Goal: Task Accomplishment & Management: Manage account settings

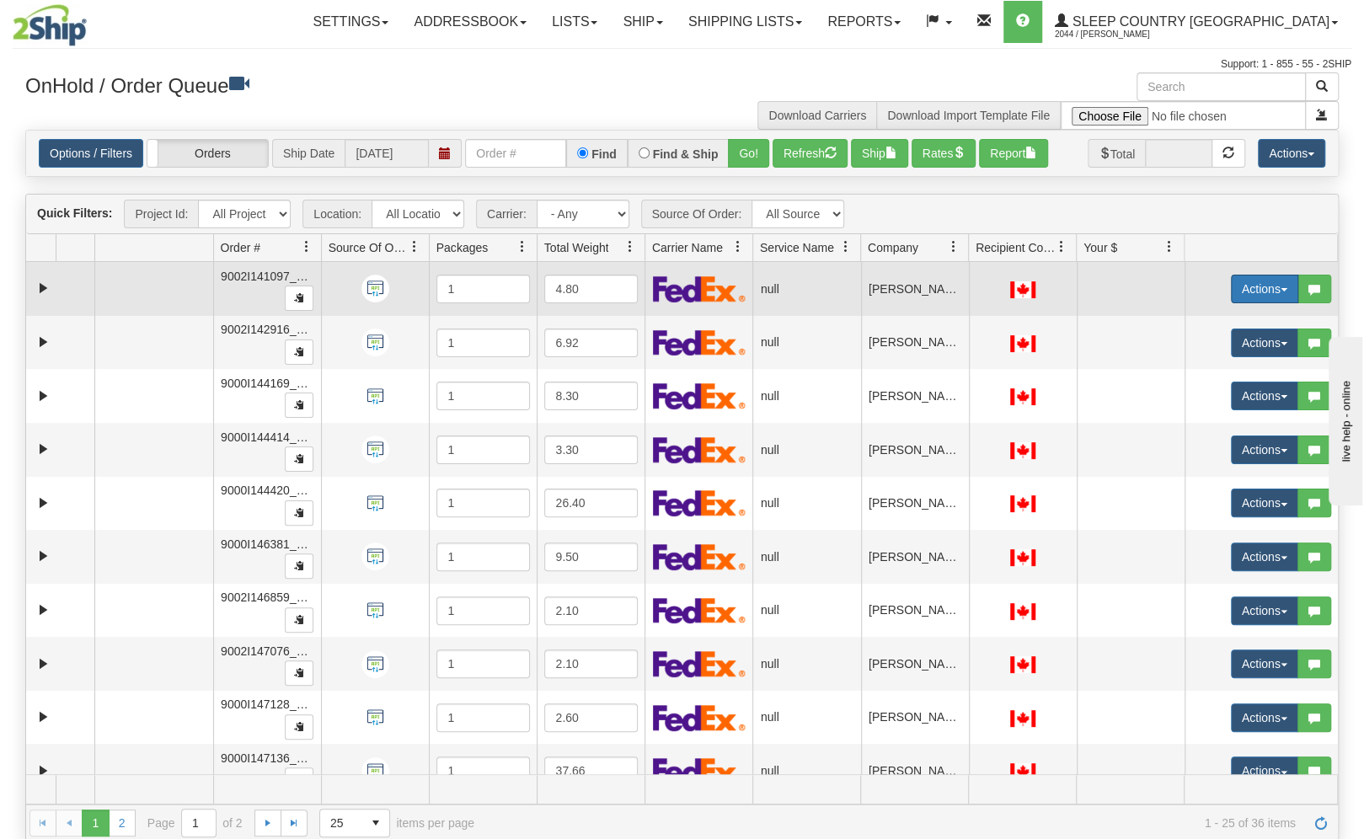
click at [1261, 297] on button "Actions" at bounding box center [1264, 289] width 67 height 29
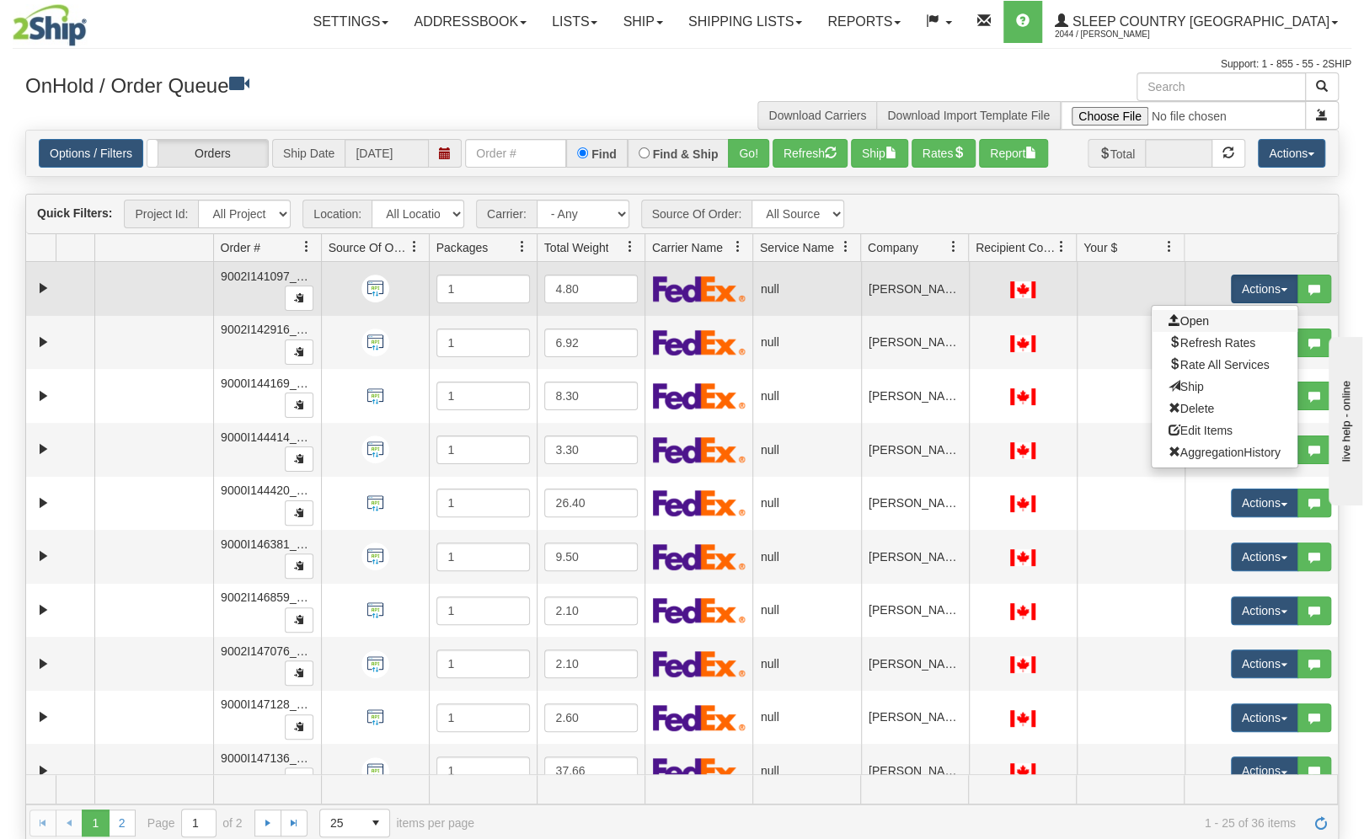
click at [1215, 317] on link "Open" at bounding box center [1225, 321] width 146 height 22
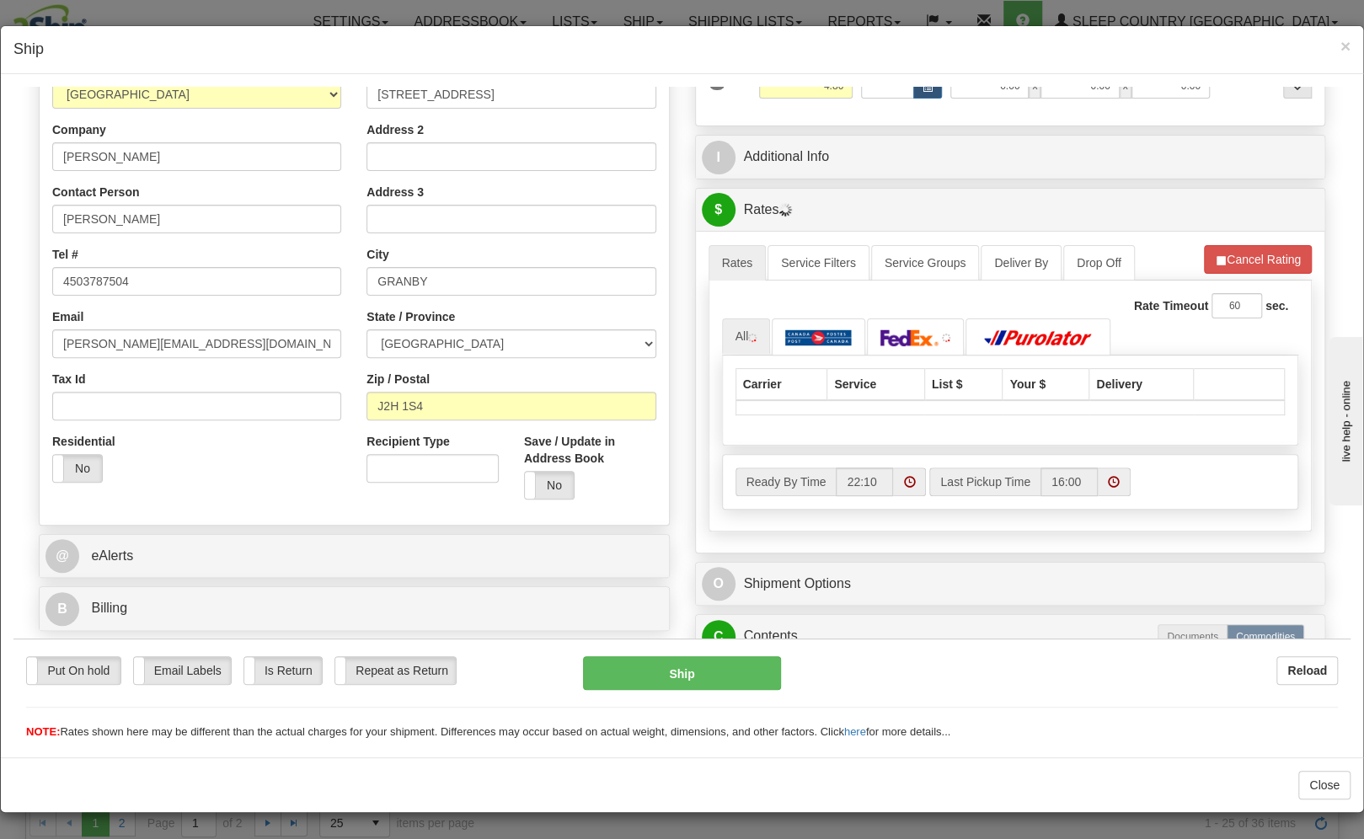
scroll to position [227, 0]
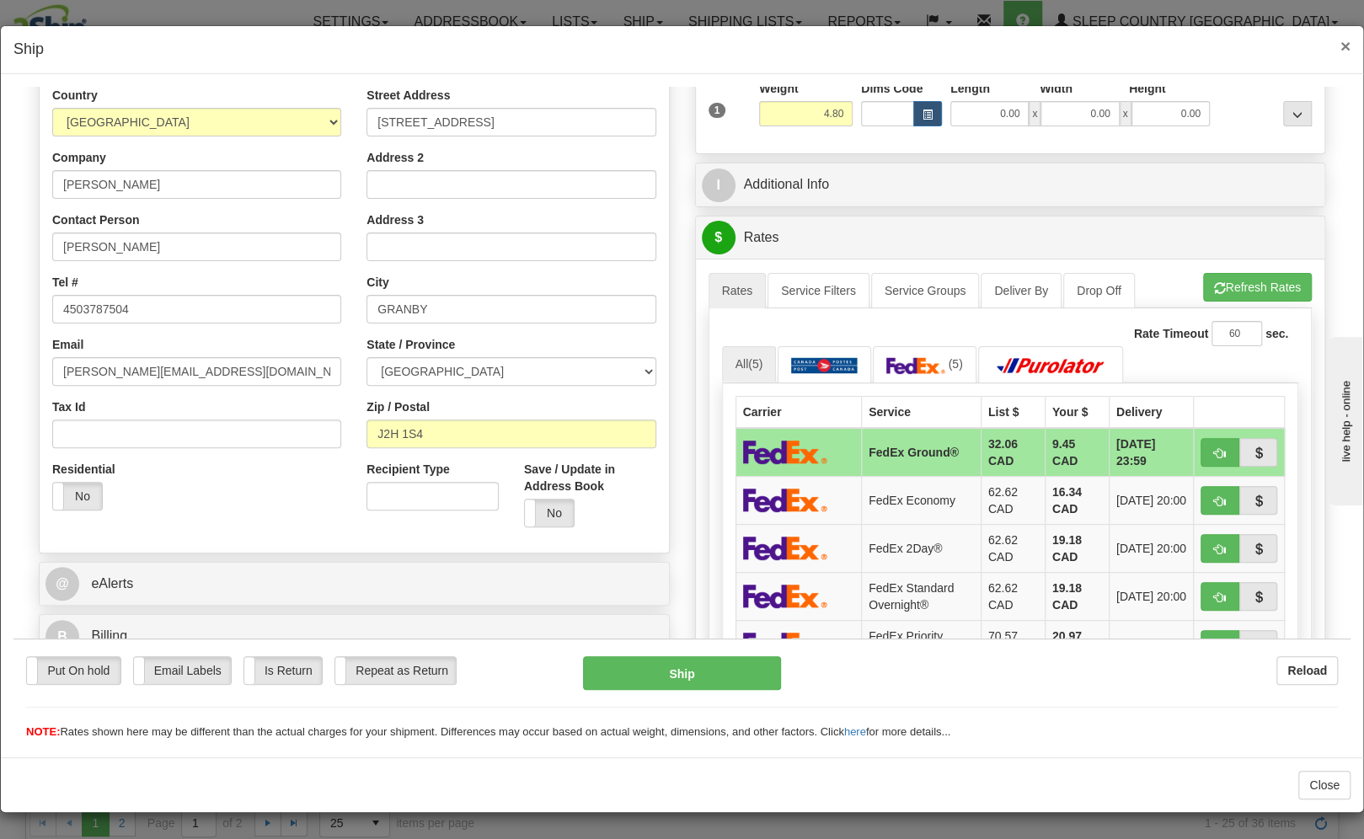
click at [1344, 51] on span "×" at bounding box center [1345, 45] width 10 height 19
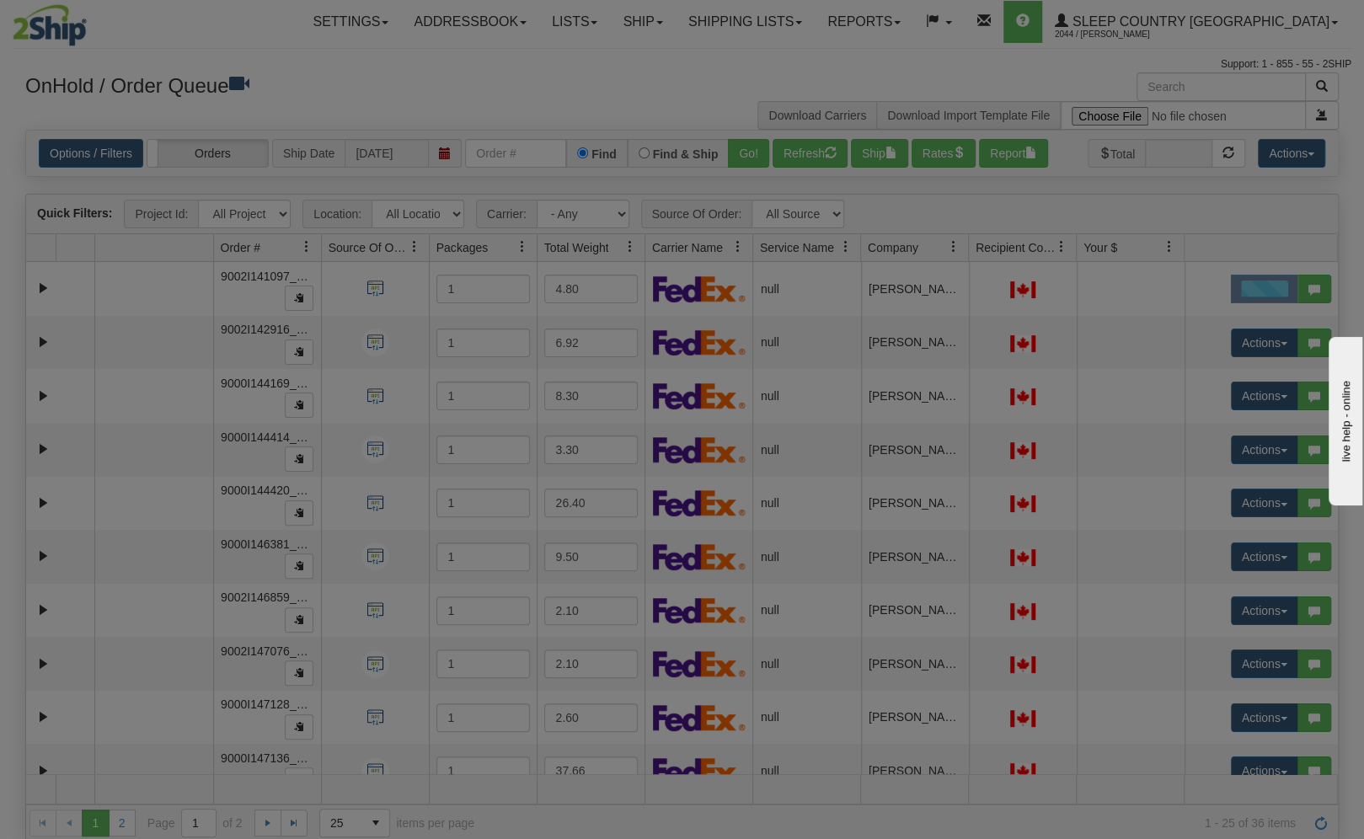
scroll to position [0, 0]
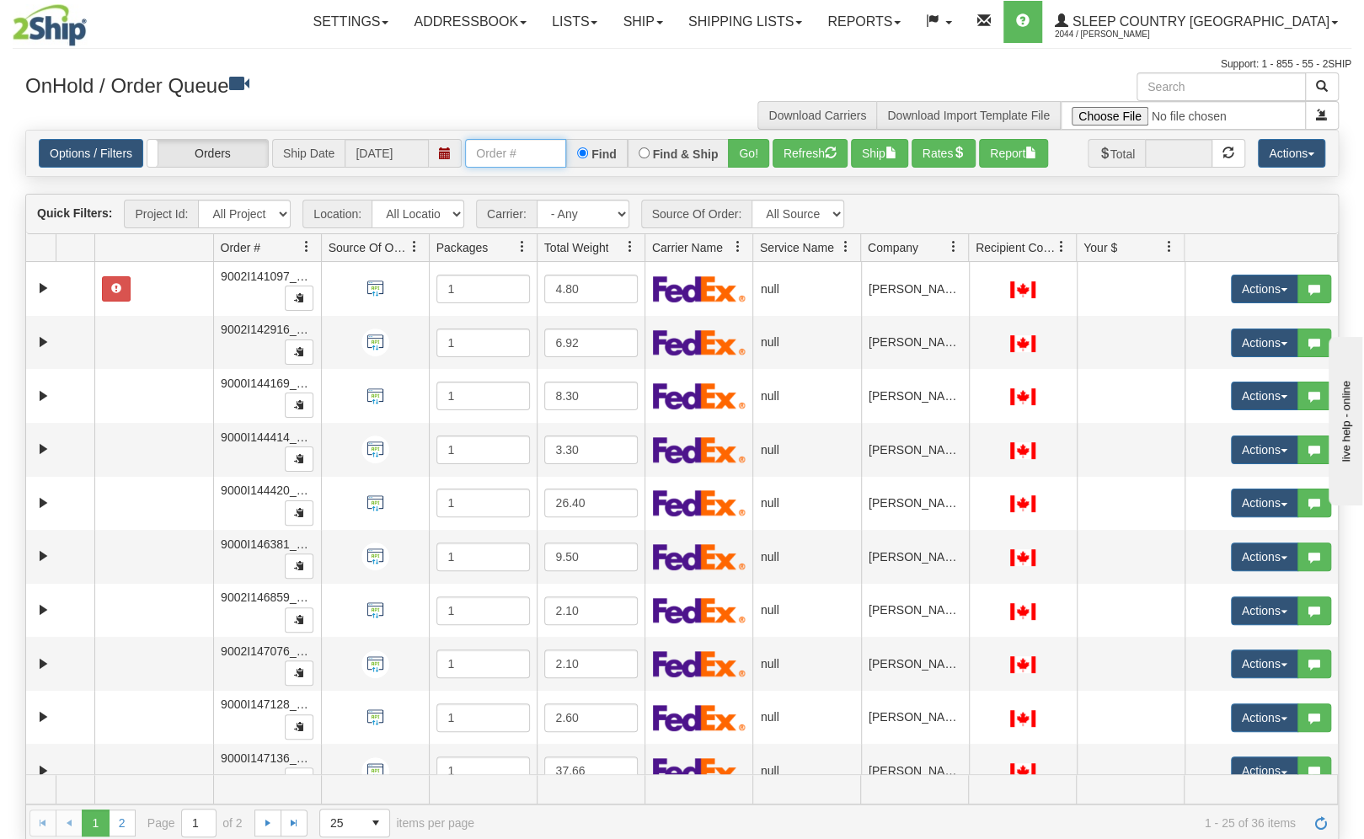
click at [510, 161] on input "text" at bounding box center [515, 153] width 101 height 29
paste input "9000I144169"
type input "9000I144169"
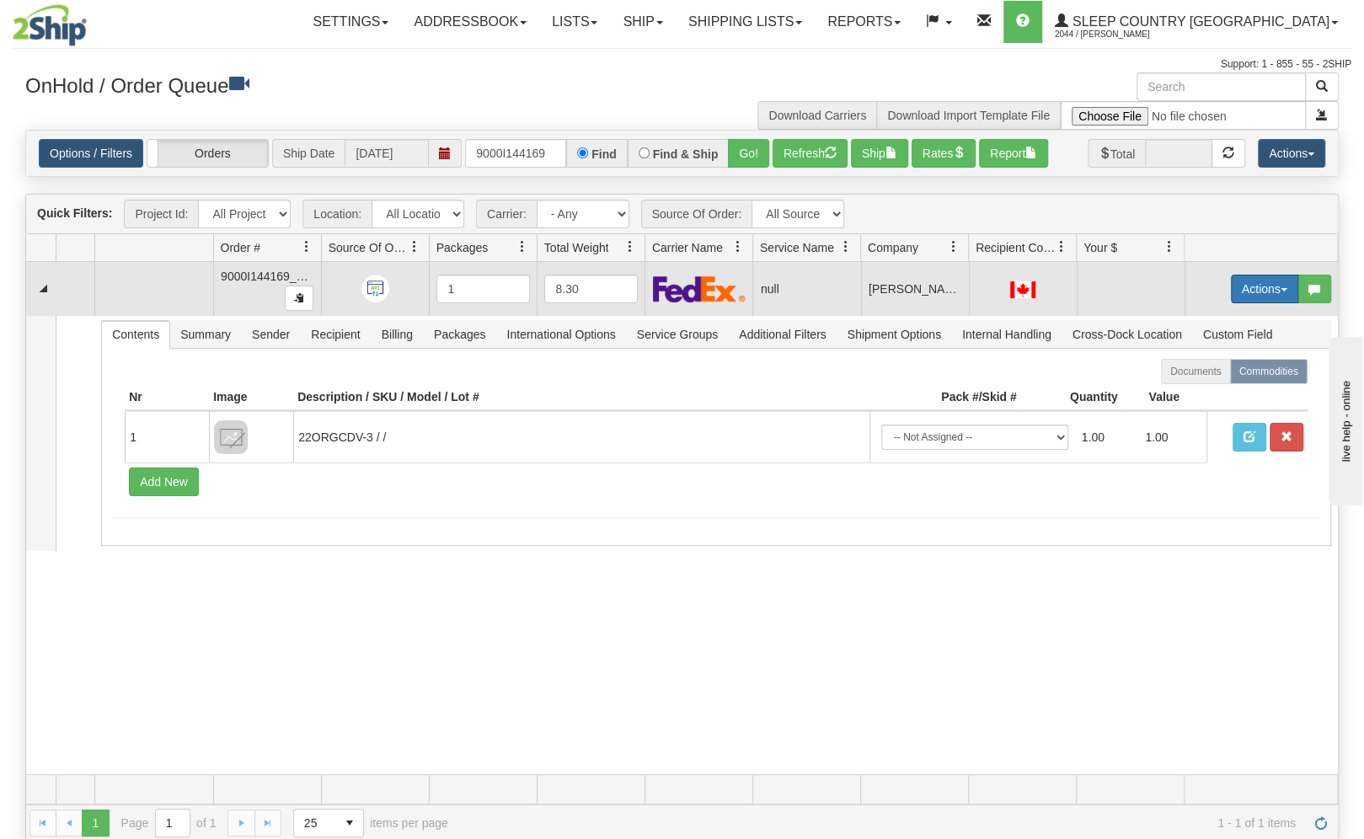
click at [1248, 295] on button "Actions" at bounding box center [1264, 289] width 67 height 29
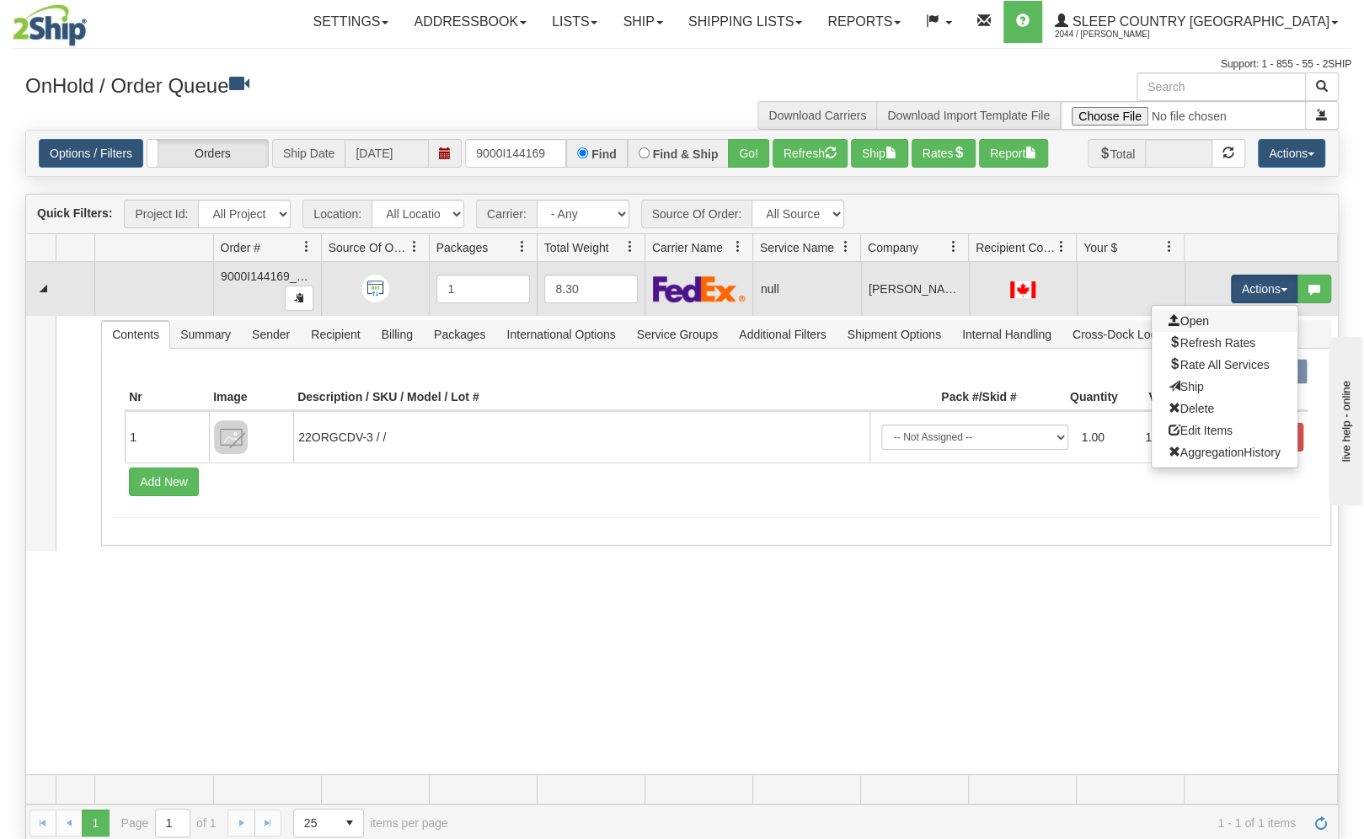
click at [1222, 318] on link "Open" at bounding box center [1225, 321] width 146 height 22
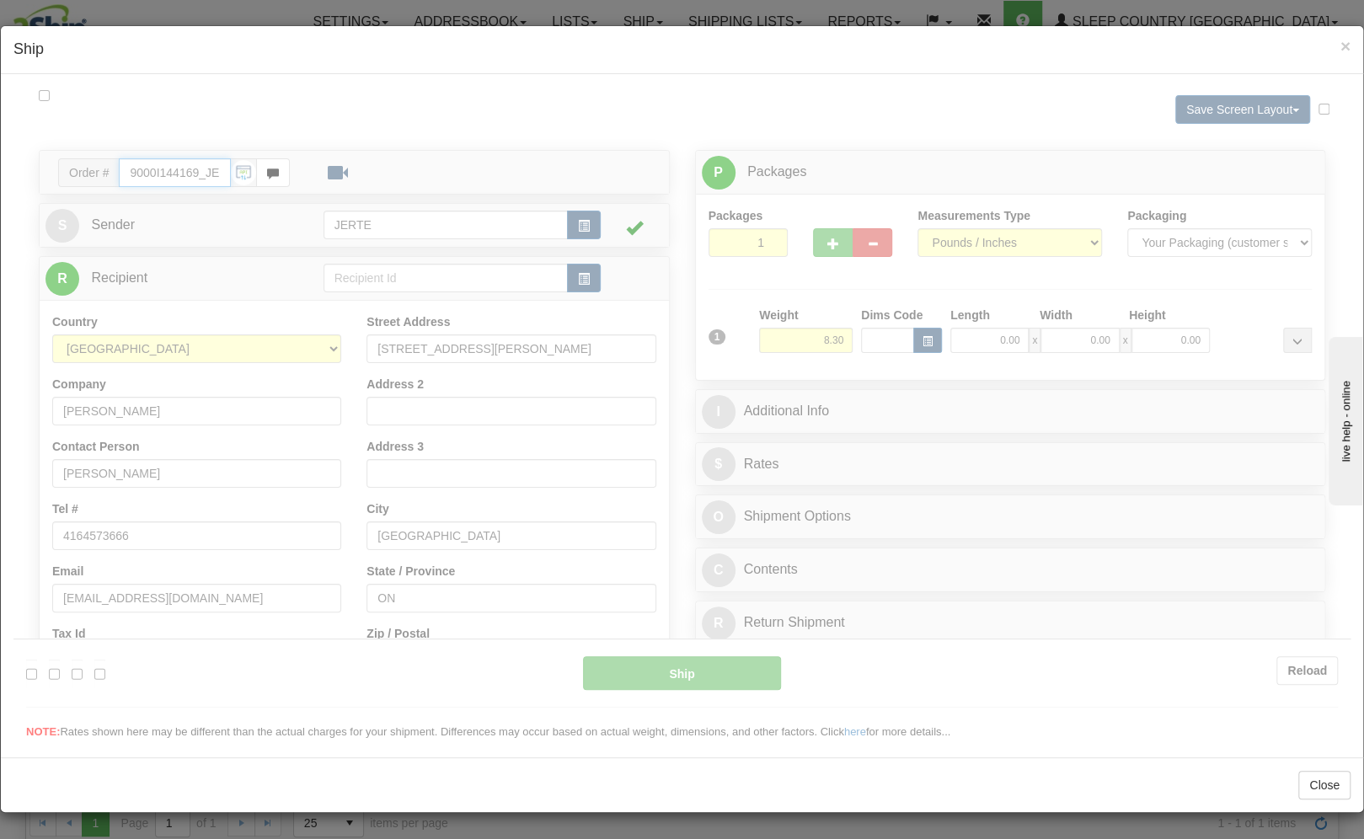
type input "22:12"
type input "16:00"
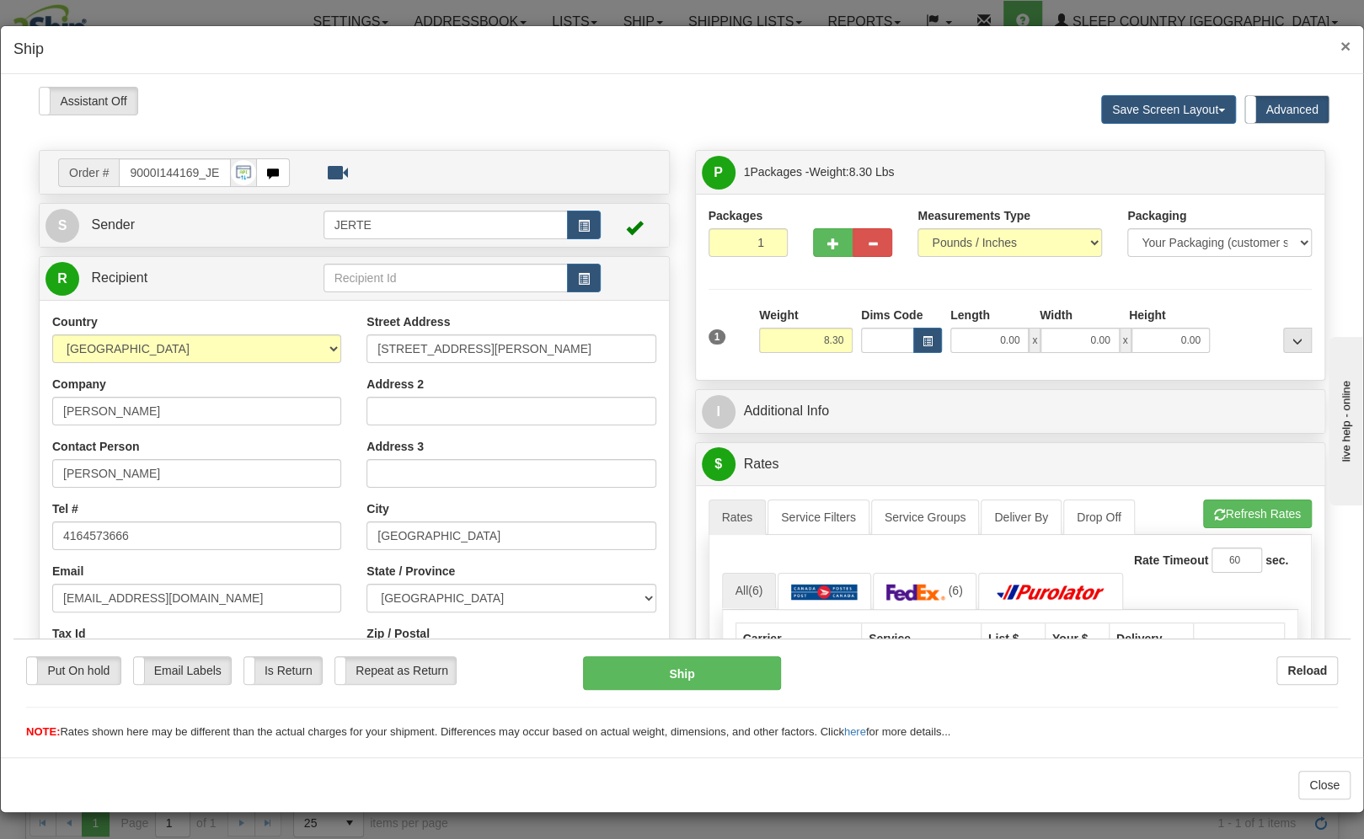
click at [1345, 45] on span "×" at bounding box center [1345, 45] width 10 height 19
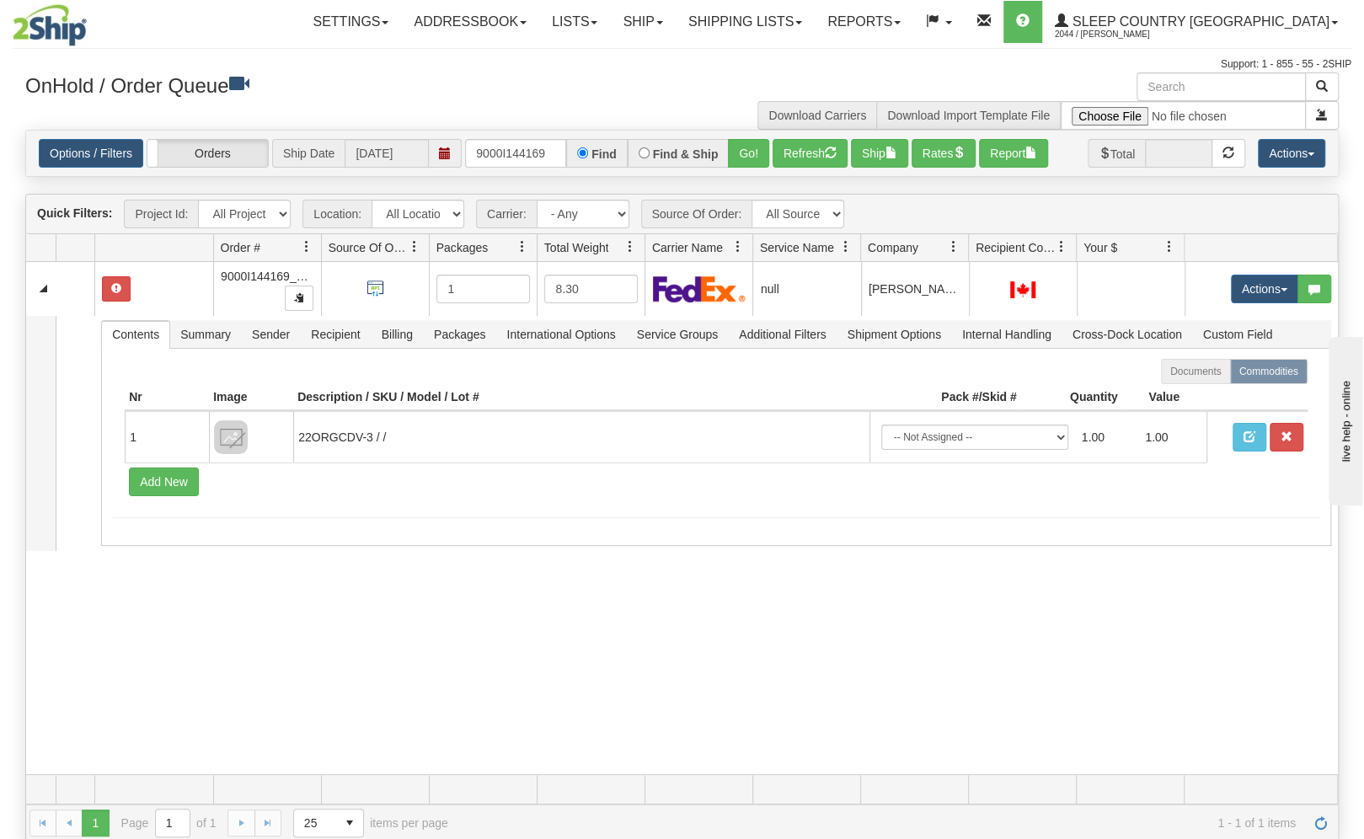
click at [731, 612] on div "31714483 JERTE 91431033 0 9000I144169_JERTE 1 8.30 null Shipping department Jer…" at bounding box center [682, 518] width 1312 height 512
